Goal: Understand process/instructions: Learn how to perform a task or action

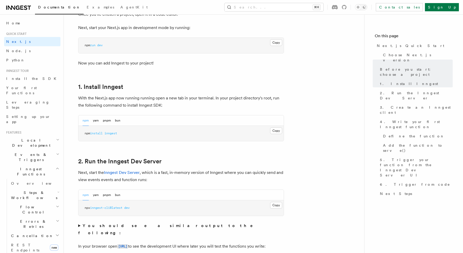
scroll to position [229, 0]
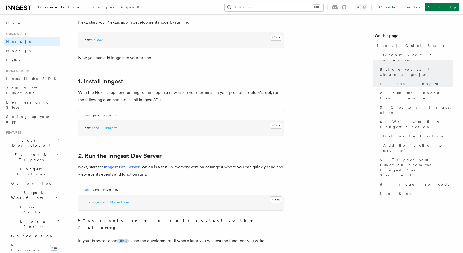
click at [119, 116] on button "bun" at bounding box center [117, 115] width 5 height 11
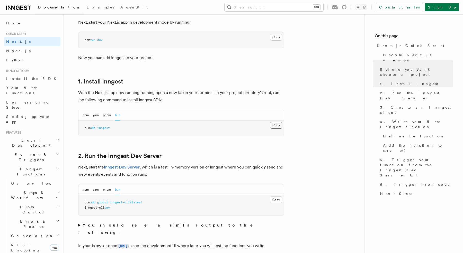
click at [278, 127] on button "Copy Copied" at bounding box center [276, 125] width 12 height 7
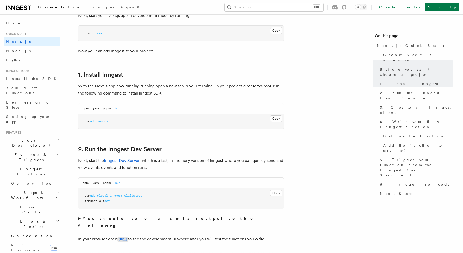
scroll to position [240, 0]
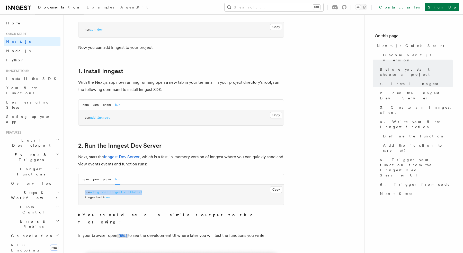
drag, startPoint x: 84, startPoint y: 192, endPoint x: 146, endPoint y: 191, distance: 62.0
click at [146, 191] on pre "bun add global inngest-cli@latest inngest-cli dev" at bounding box center [180, 195] width 205 height 20
copy span "bun add global inngest-cli@latest"
drag, startPoint x: 85, startPoint y: 198, endPoint x: 113, endPoint y: 200, distance: 28.4
click at [113, 200] on pre "bun add global inngest-cli@latest inngest-cli dev" at bounding box center [180, 195] width 205 height 20
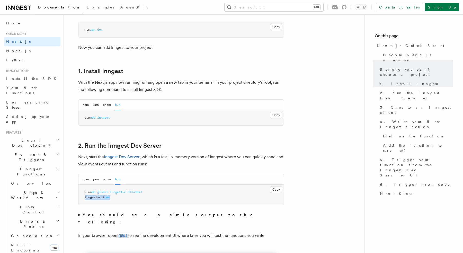
click at [99, 197] on span "inngest-cli" at bounding box center [95, 198] width 20 height 4
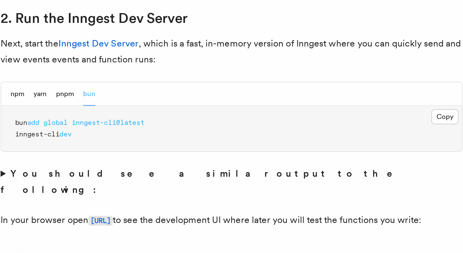
scroll to position [268, 0]
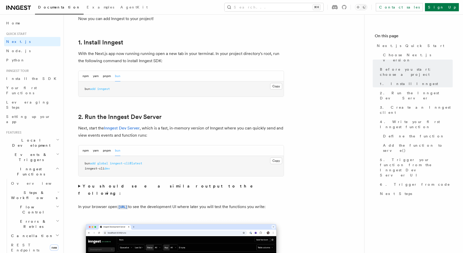
click at [91, 168] on span "inngest-cli" at bounding box center [95, 169] width 20 height 4
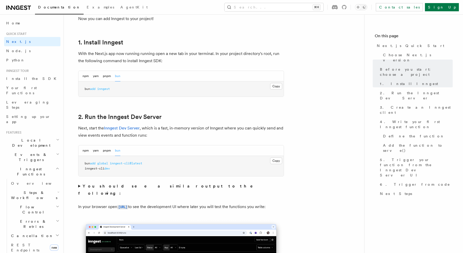
click at [91, 168] on span "inngest-cli" at bounding box center [95, 169] width 20 height 4
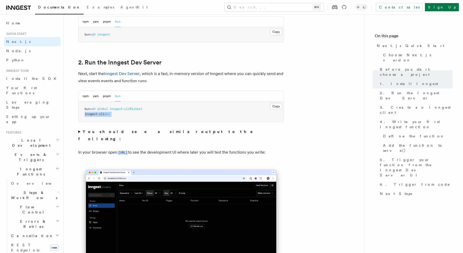
scroll to position [322, 0]
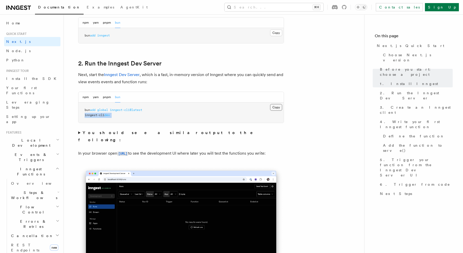
click at [277, 107] on button "Copy Copied" at bounding box center [276, 107] width 12 height 7
click at [130, 110] on span "inngest-cli@latest" at bounding box center [126, 110] width 32 height 4
copy code "bun add global inngest-cli@latest"
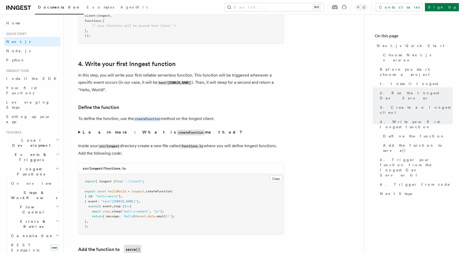
scroll to position [798, 0]
